Goal: Transaction & Acquisition: Book appointment/travel/reservation

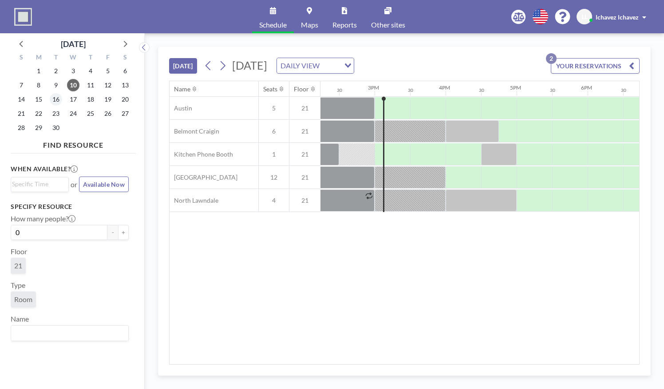
scroll to position [0, 1030]
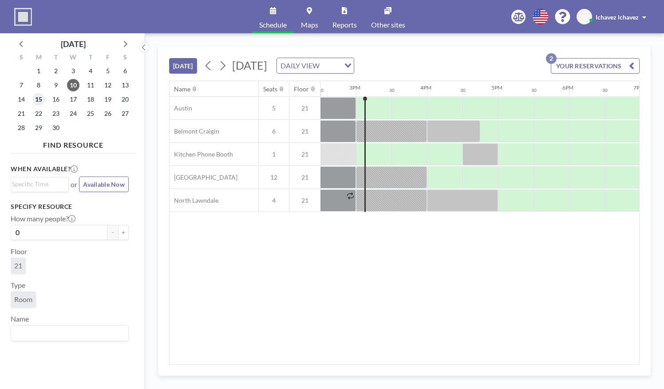
click at [41, 98] on span "15" at bounding box center [38, 99] width 12 height 12
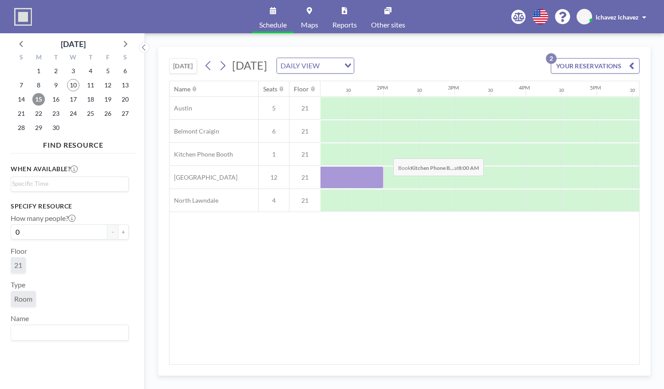
scroll to position [0, 900]
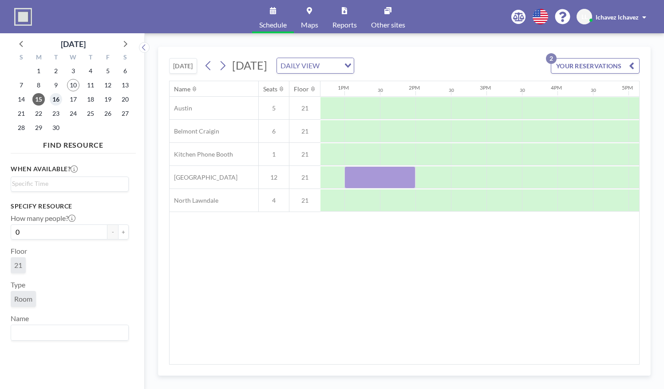
click at [56, 98] on span "16" at bounding box center [56, 99] width 12 height 12
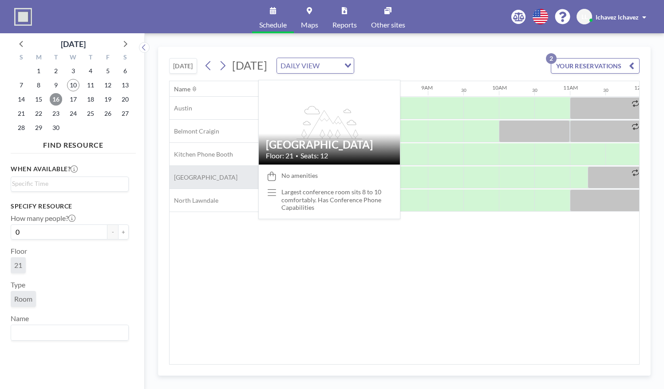
scroll to position [0, 533]
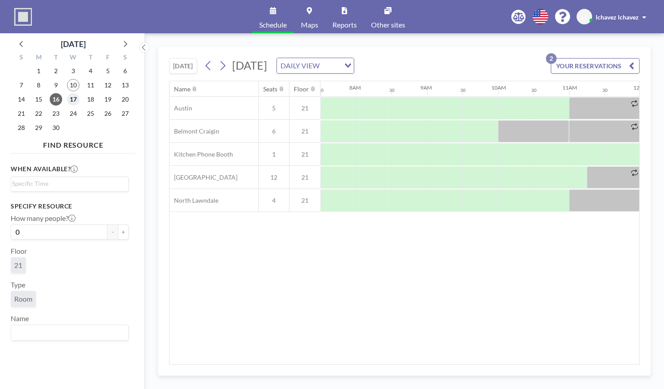
click at [69, 100] on span "17" at bounding box center [73, 99] width 12 height 12
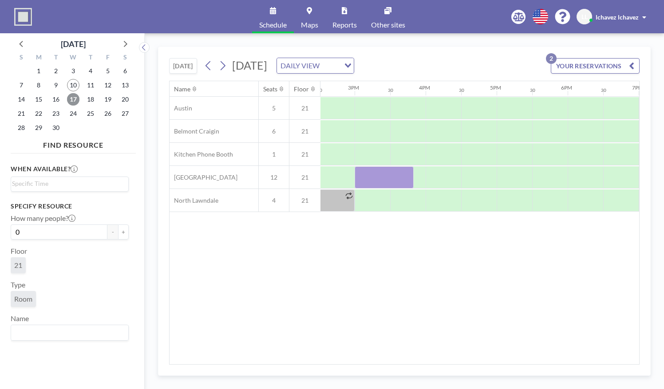
scroll to position [0, 960]
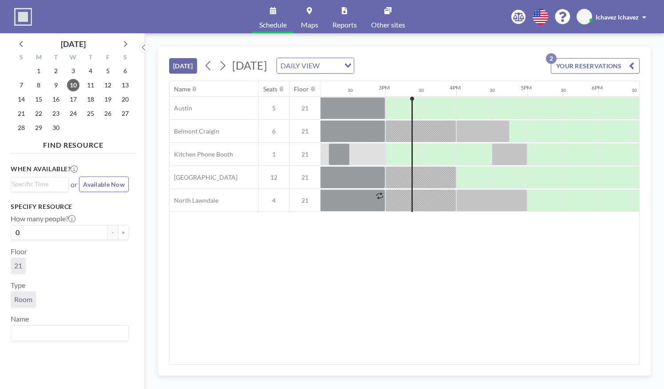
scroll to position [0, 1030]
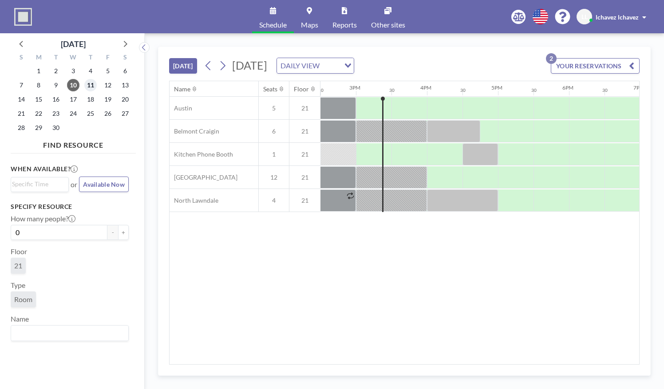
click at [91, 83] on span "11" at bounding box center [90, 85] width 12 height 12
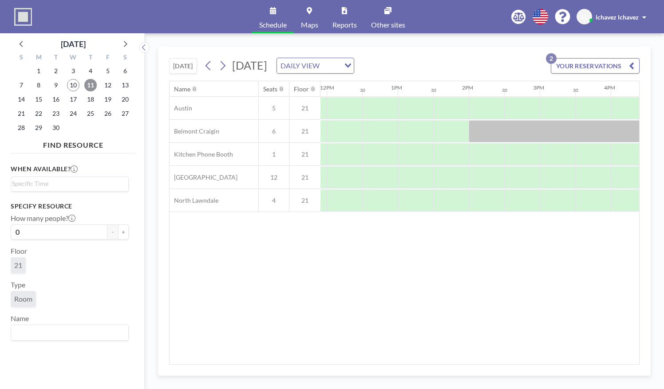
scroll to position [0, 847]
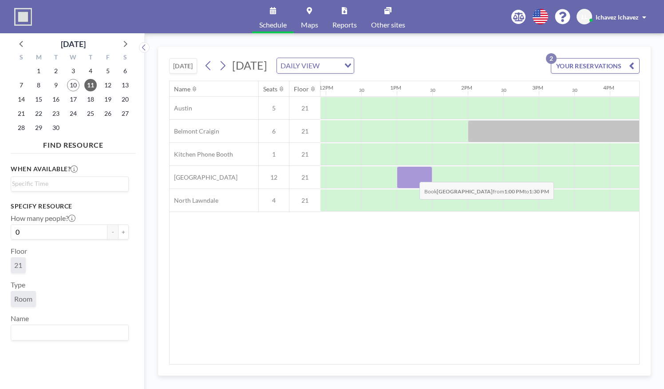
click at [413, 175] on div at bounding box center [415, 178] width 36 height 22
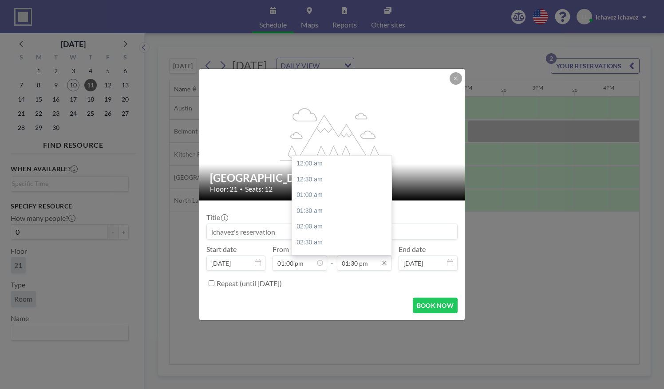
scroll to position [427, 0]
click at [333, 180] on div "02:00 pm" at bounding box center [344, 180] width 104 height 16
type input "02:00 pm"
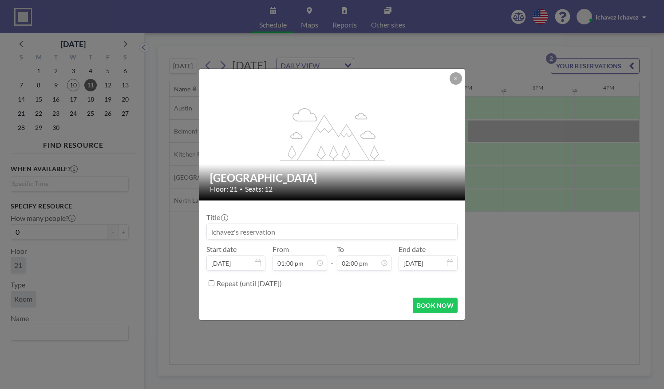
scroll to position [443, 0]
click at [421, 306] on button "BOOK NOW" at bounding box center [435, 306] width 45 height 16
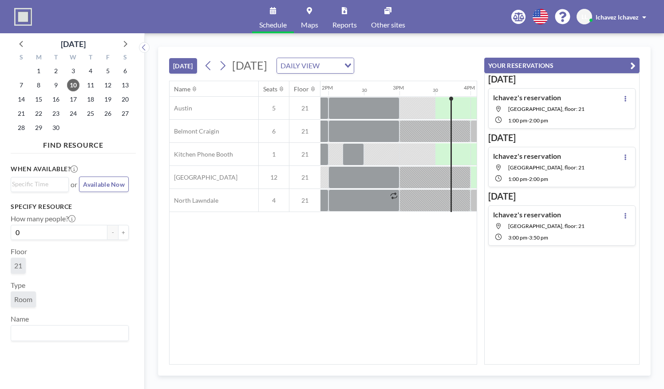
scroll to position [0, 1066]
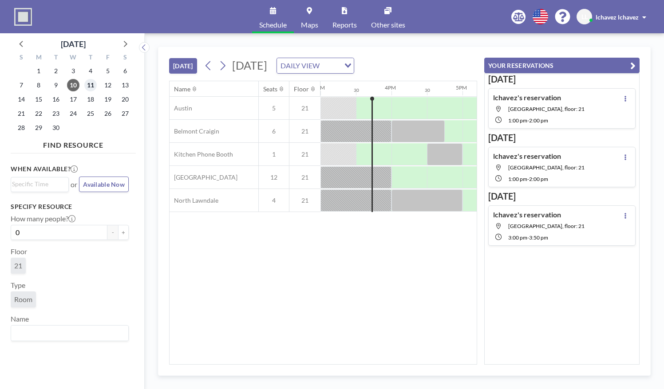
click at [92, 82] on span "11" at bounding box center [90, 85] width 12 height 12
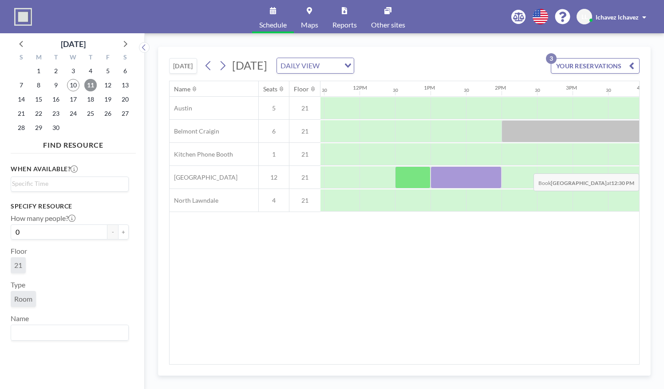
scroll to position [0, 819]
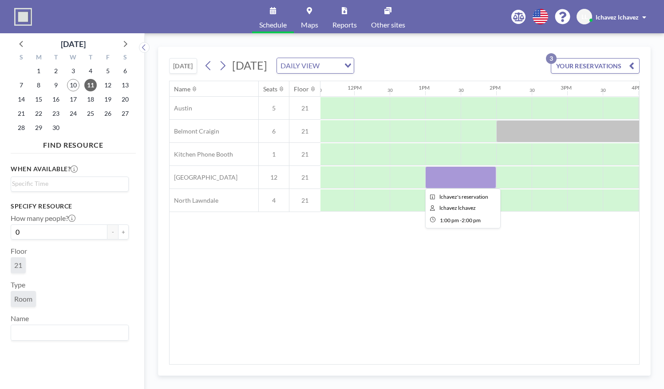
click at [487, 173] on div at bounding box center [460, 178] width 71 height 22
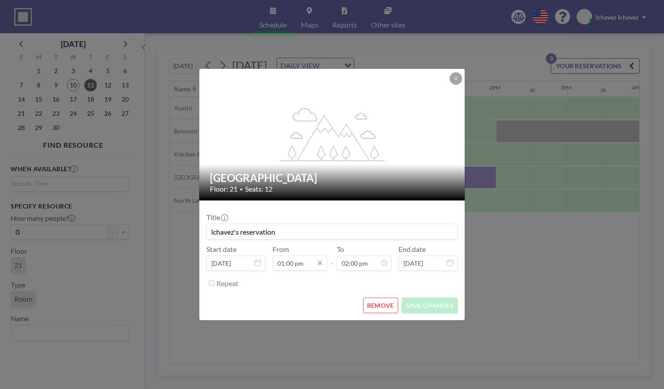
scroll to position [443, 0]
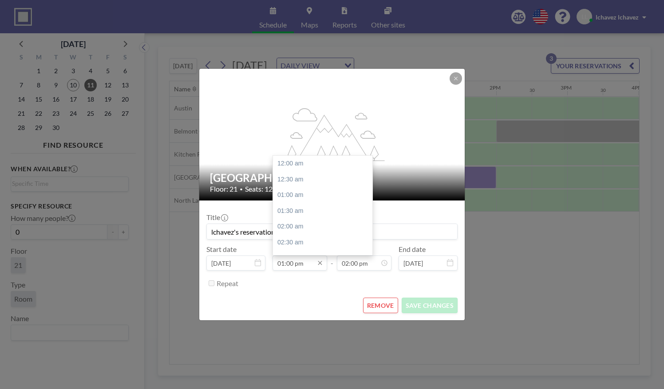
click at [304, 266] on input "01:00 pm" at bounding box center [300, 263] width 55 height 15
click at [292, 181] on div "01:30 pm" at bounding box center [325, 180] width 104 height 16
type input "01:30 pm"
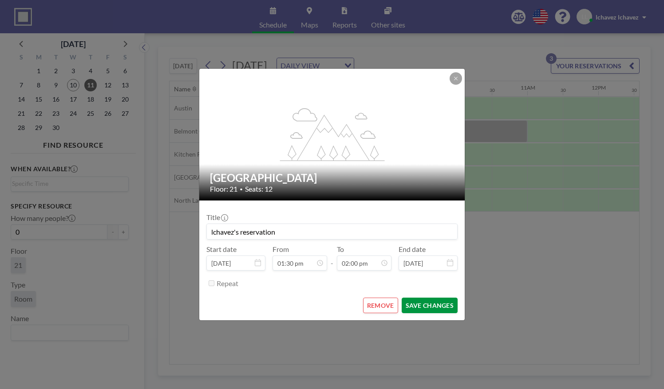
click at [424, 302] on button "SAVE CHANGES" at bounding box center [430, 306] width 56 height 16
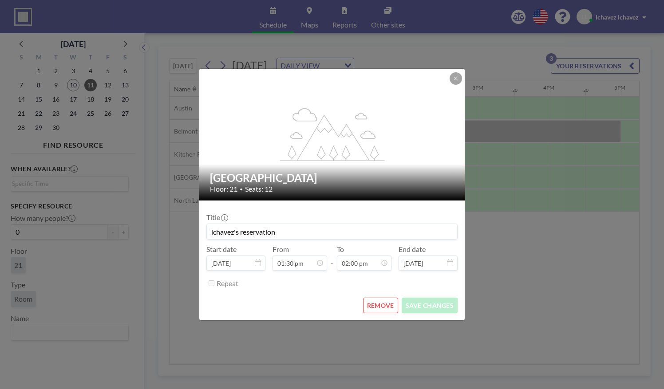
scroll to position [0, 924]
